Goal: Navigation & Orientation: Find specific page/section

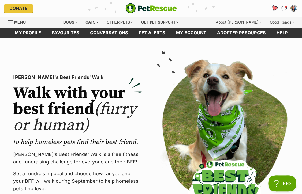
click at [273, 8] on icon "Favourites" at bounding box center [274, 8] width 6 height 6
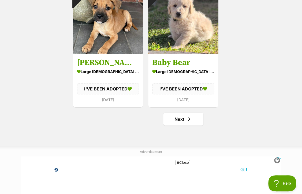
scroll to position [909, 0]
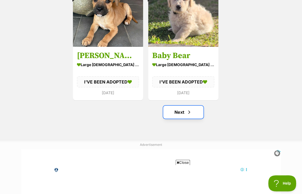
click at [168, 111] on link "Next" at bounding box center [183, 112] width 40 height 13
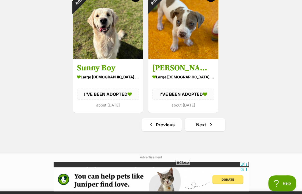
scroll to position [897, 0]
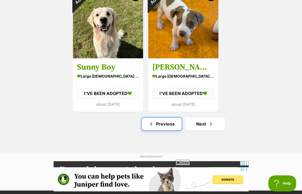
click at [153, 124] on span "Previous page" at bounding box center [150, 124] width 5 height 6
